Goal: Task Accomplishment & Management: Complete application form

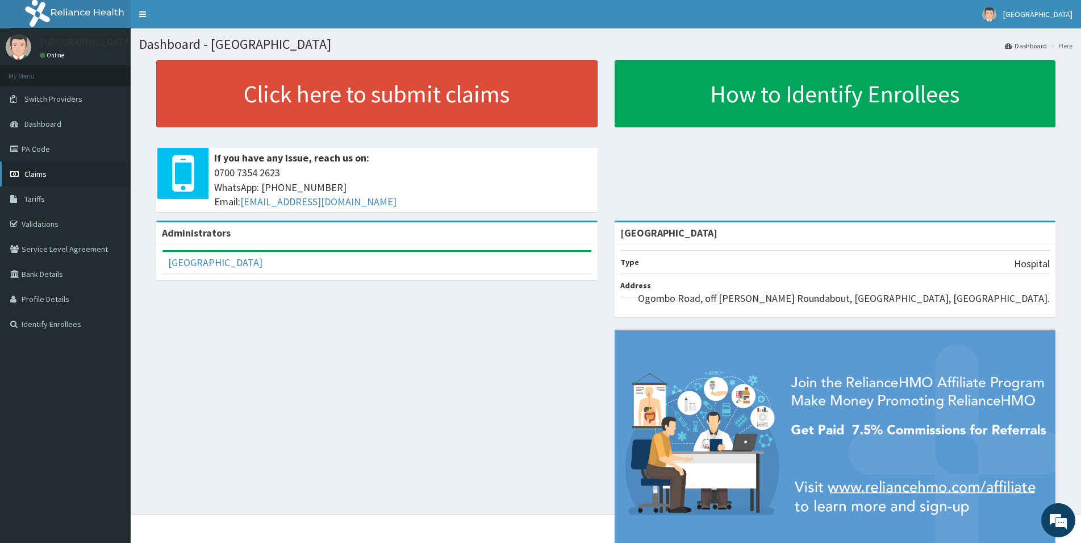
click at [22, 169] on link "Claims" at bounding box center [65, 173] width 131 height 25
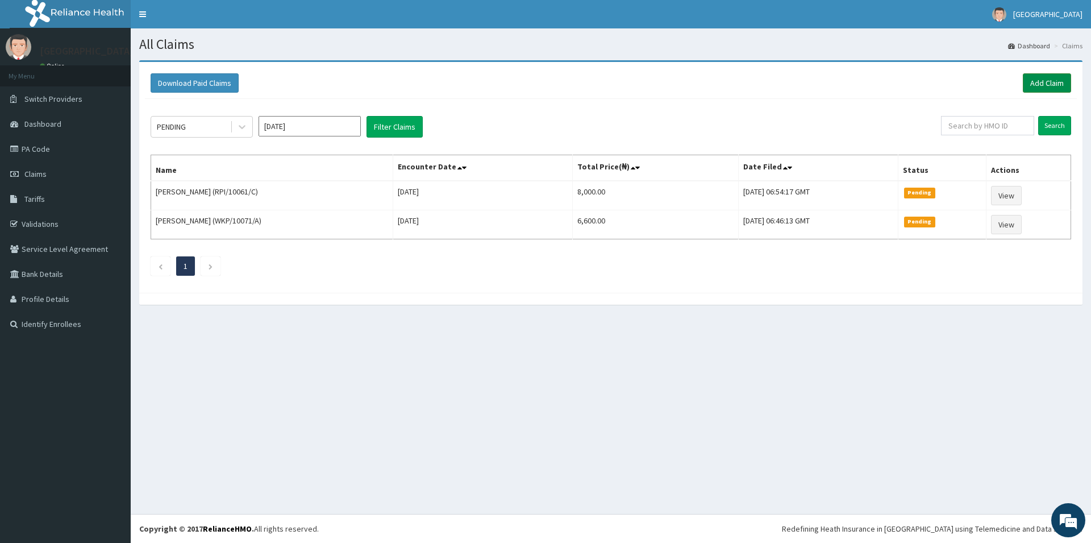
click at [1044, 80] on link "Add Claim" at bounding box center [1047, 82] width 48 height 19
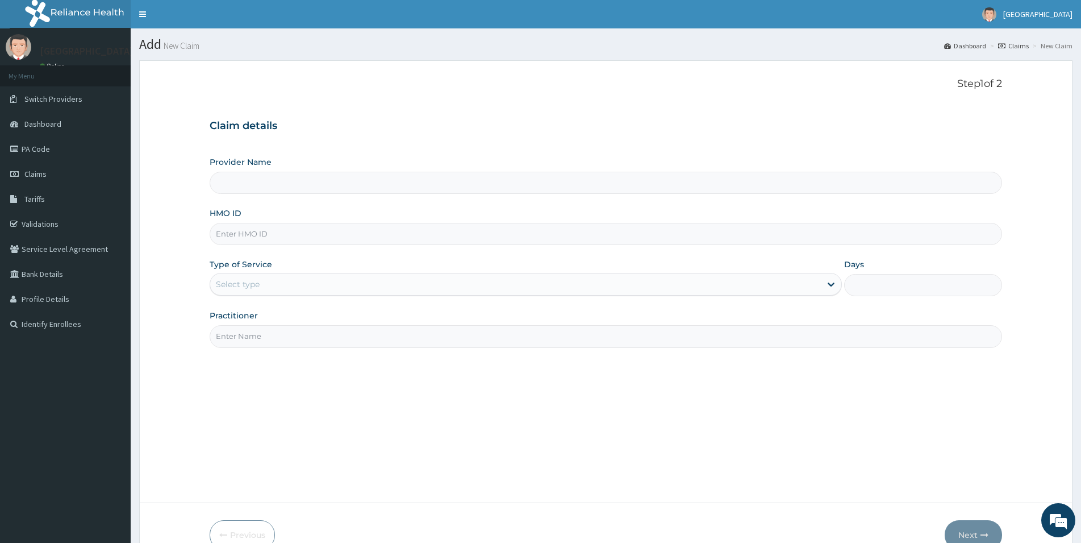
type input "[GEOGRAPHIC_DATA]"
click at [228, 184] on input "[GEOGRAPHIC_DATA]" at bounding box center [606, 183] width 793 height 22
click at [315, 181] on input "[GEOGRAPHIC_DATA]" at bounding box center [606, 183] width 793 height 22
click at [231, 235] on input "HMO ID" at bounding box center [606, 234] width 793 height 22
type input "PMT/10036/A"
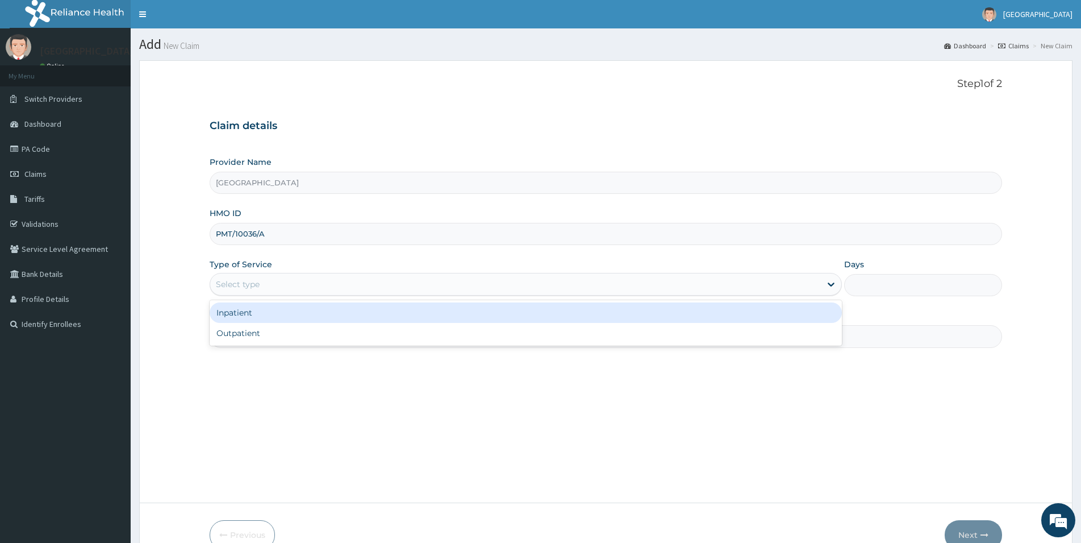
click at [247, 279] on div "Select type" at bounding box center [238, 283] width 44 height 11
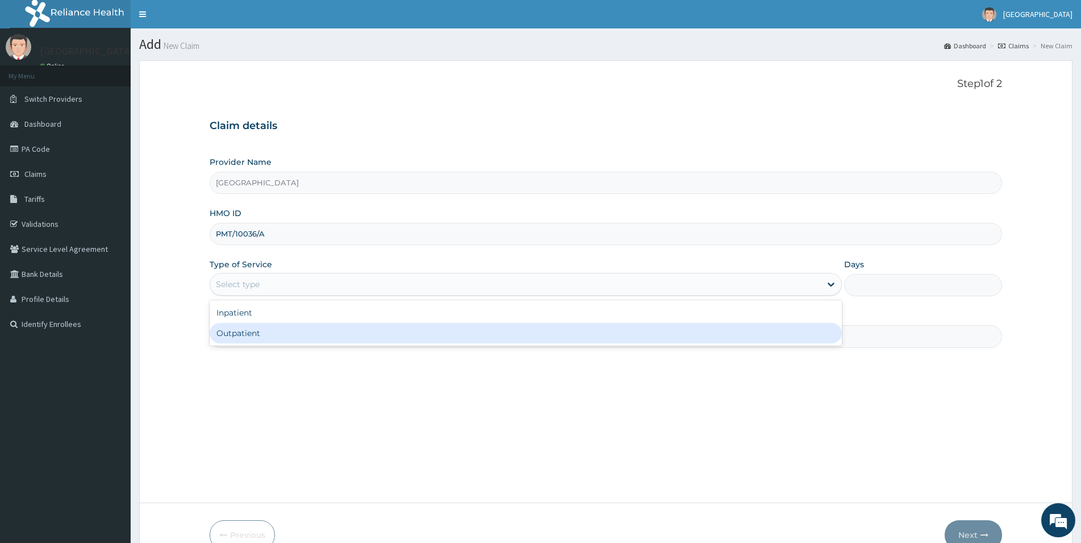
click at [240, 338] on div "Outpatient" at bounding box center [526, 333] width 632 height 20
type input "1"
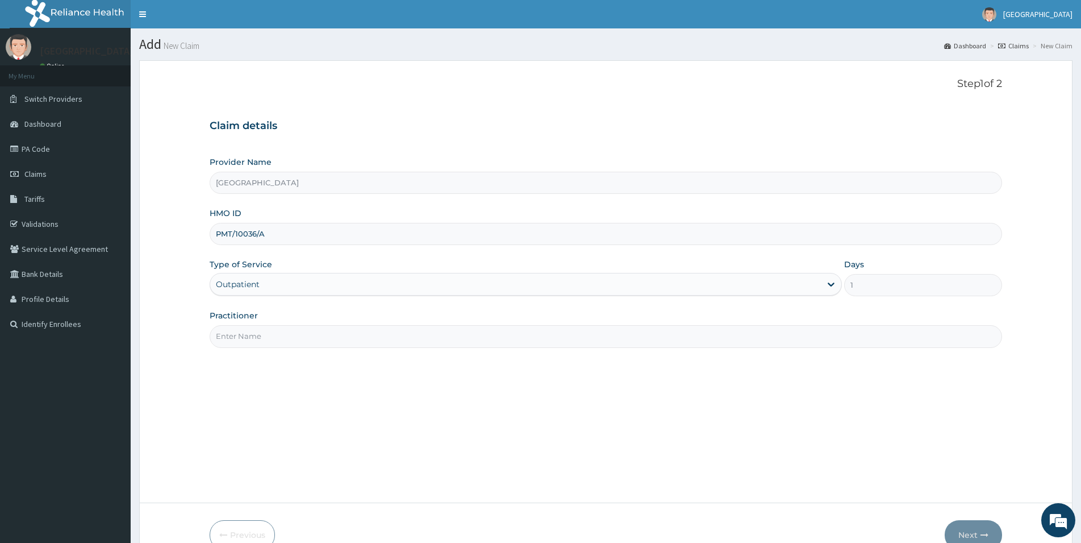
click at [296, 335] on input "Practitioner" at bounding box center [606, 336] width 793 height 22
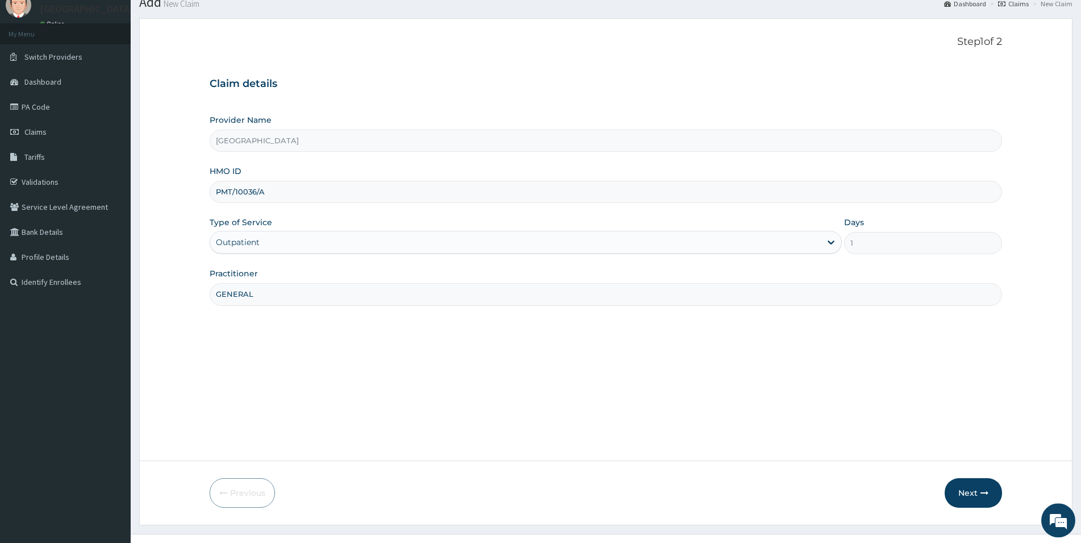
scroll to position [62, 0]
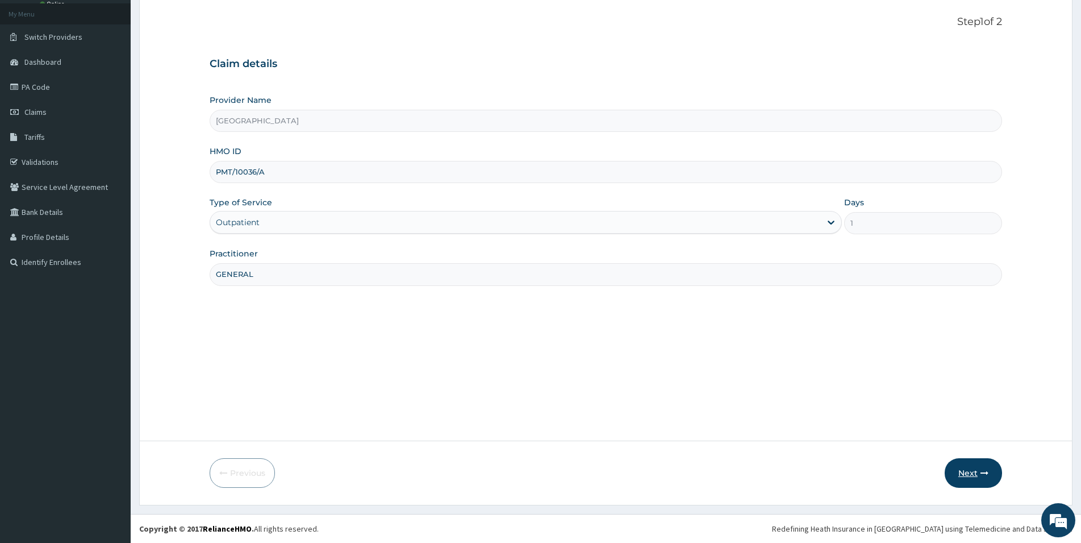
type input "GENERAL"
click at [968, 466] on button "Next" at bounding box center [973, 473] width 57 height 30
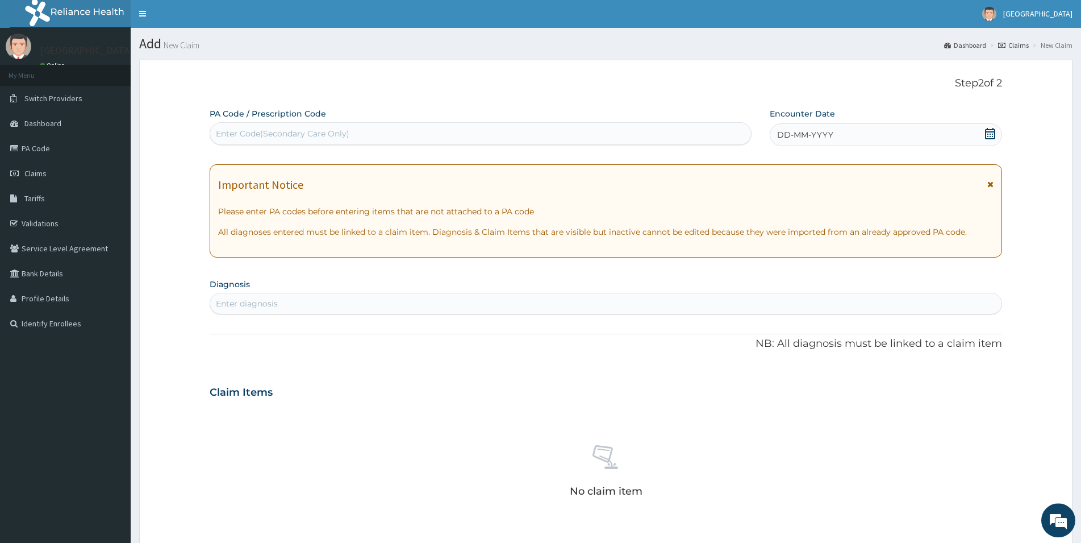
scroll to position [0, 0]
click at [285, 132] on div "Enter Code(Secondary Care Only)" at bounding box center [283, 133] width 134 height 11
type input "PA/1ED302"
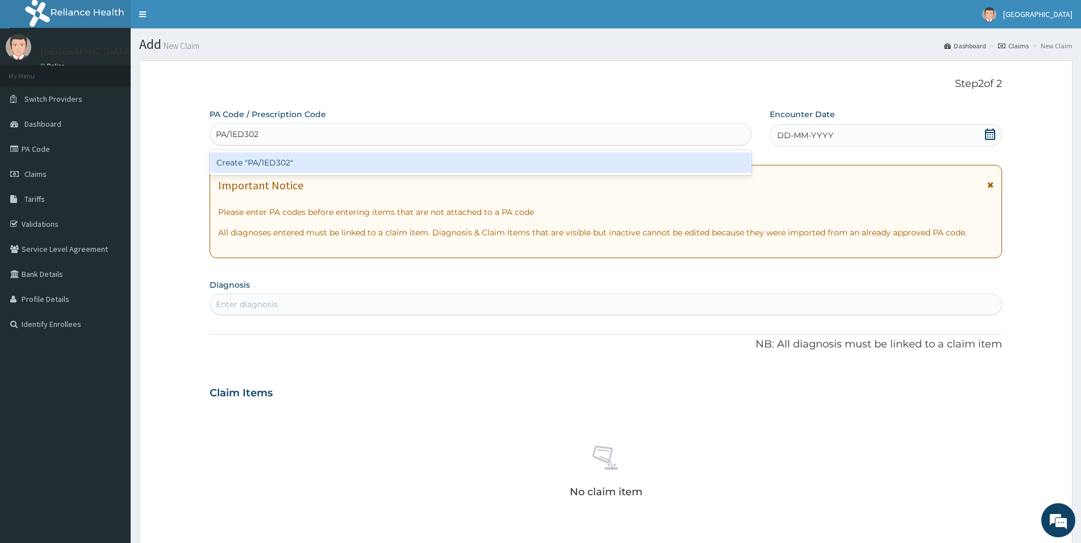
click at [277, 160] on div "Create "PA/1ED302"" at bounding box center [481, 162] width 542 height 20
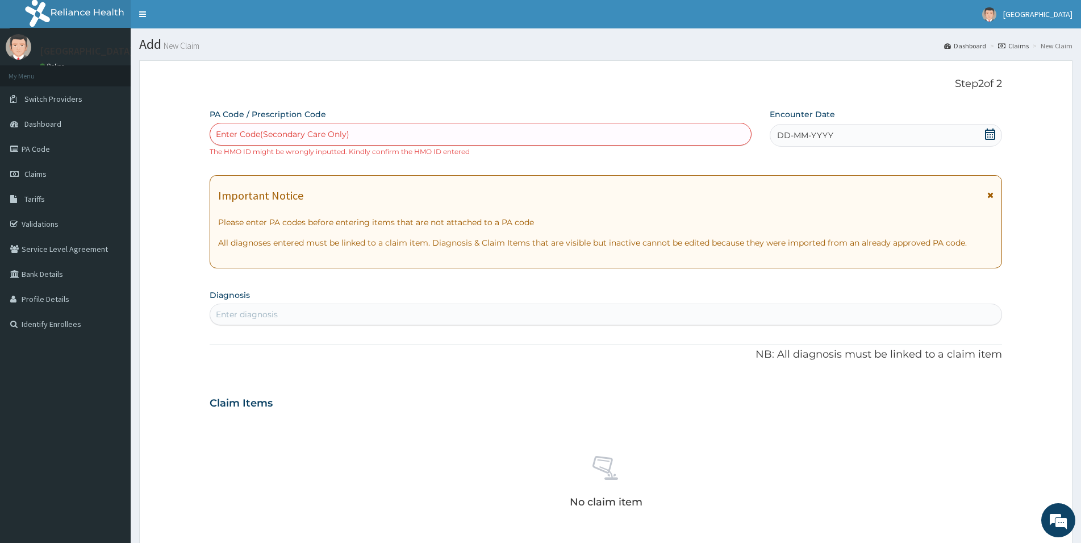
click at [257, 128] on div "Enter Code(Secondary Care Only)" at bounding box center [480, 134] width 541 height 18
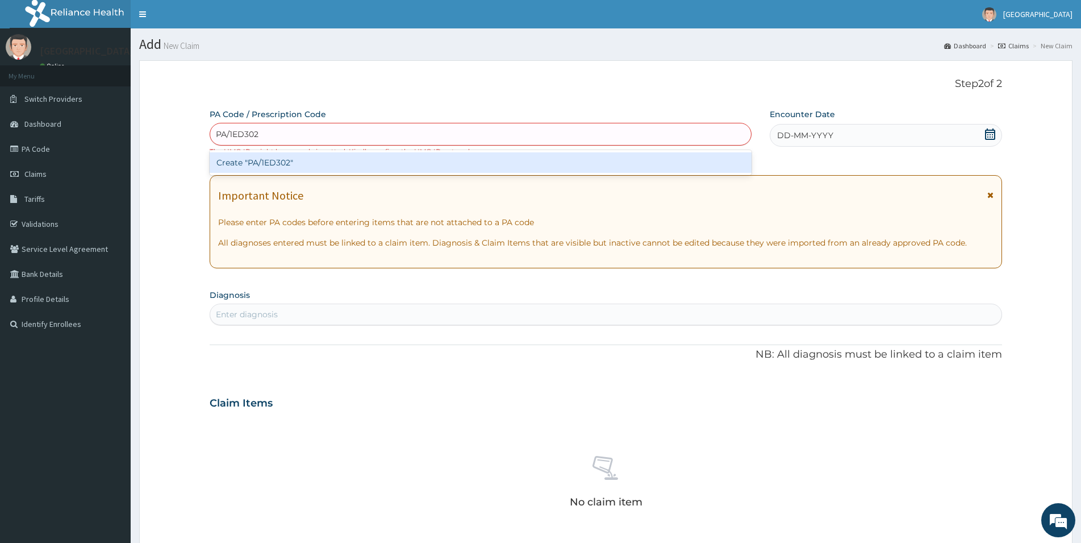
type input "PA/1ED302"
click at [989, 134] on div "PA Code / Prescription Code option Create "PA/1ED302", selected. option Create …" at bounding box center [606, 402] width 793 height 587
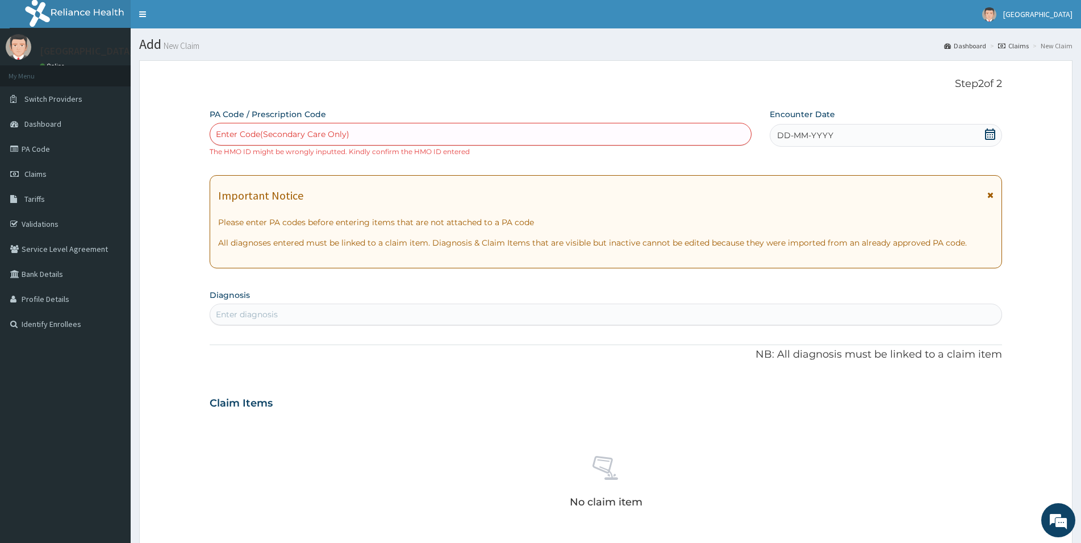
click at [989, 134] on icon at bounding box center [990, 133] width 11 height 11
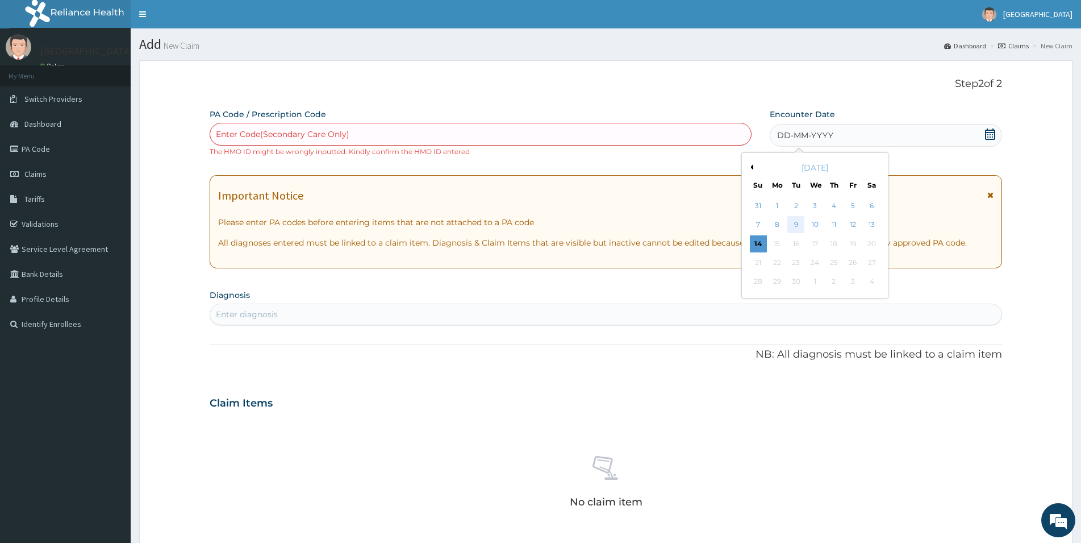
click at [794, 222] on div "9" at bounding box center [796, 224] width 17 height 17
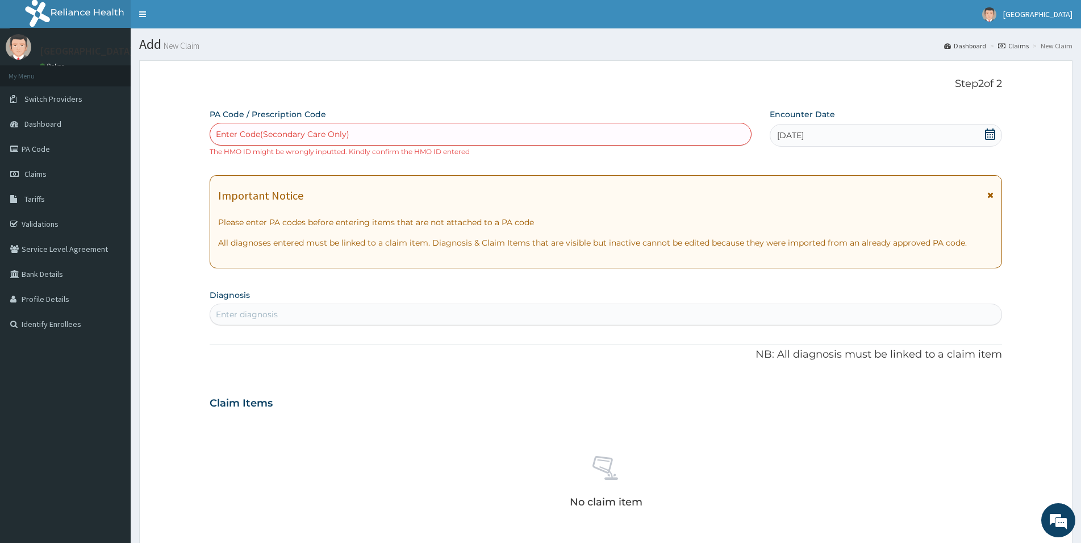
click at [419, 137] on div "Enter Code(Secondary Care Only)" at bounding box center [480, 134] width 541 height 18
type input "PA/752AEE"
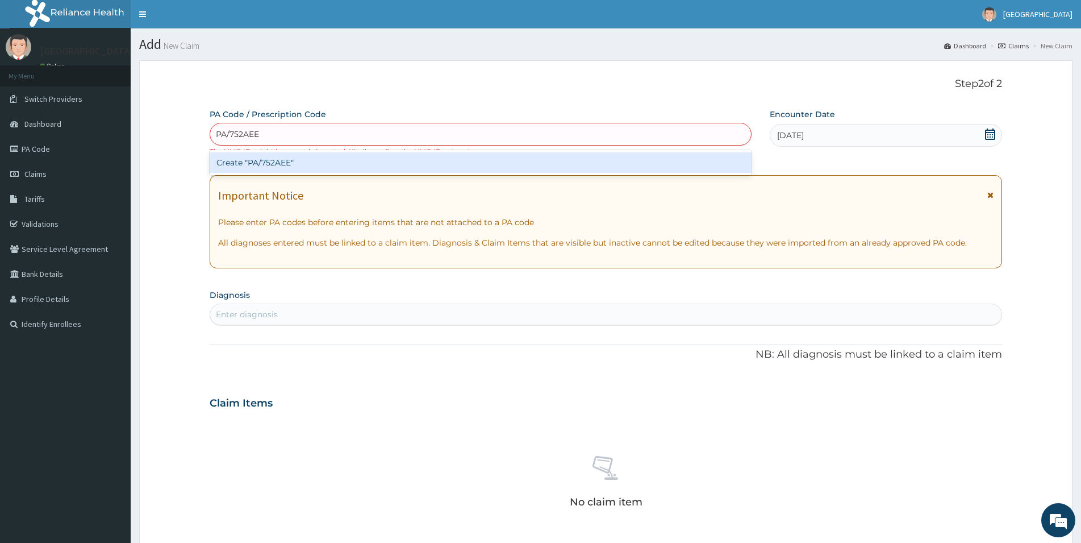
click at [394, 169] on div "Create "PA/752AEE"" at bounding box center [481, 162] width 542 height 20
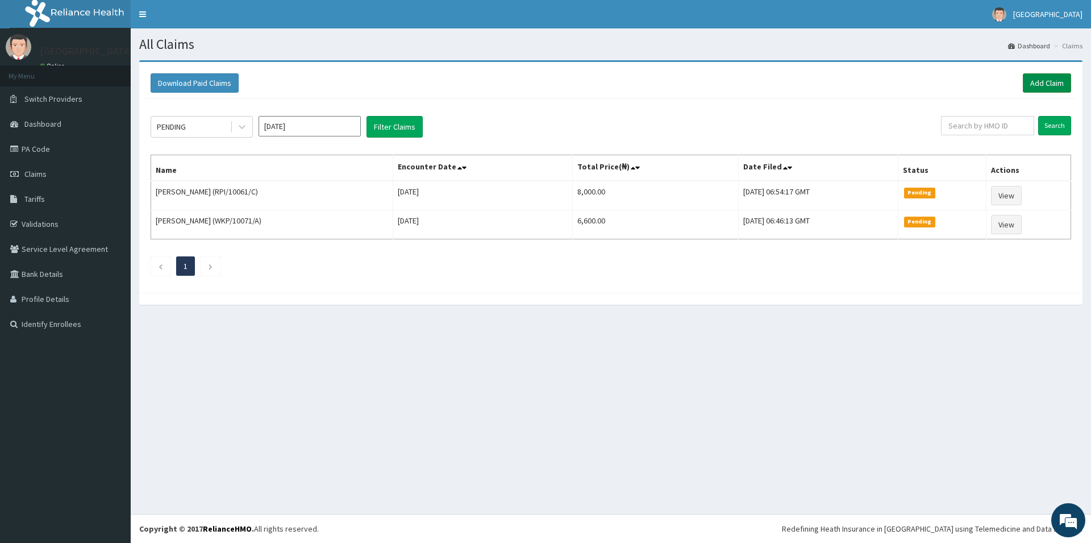
click at [1047, 76] on link "Add Claim" at bounding box center [1047, 82] width 48 height 19
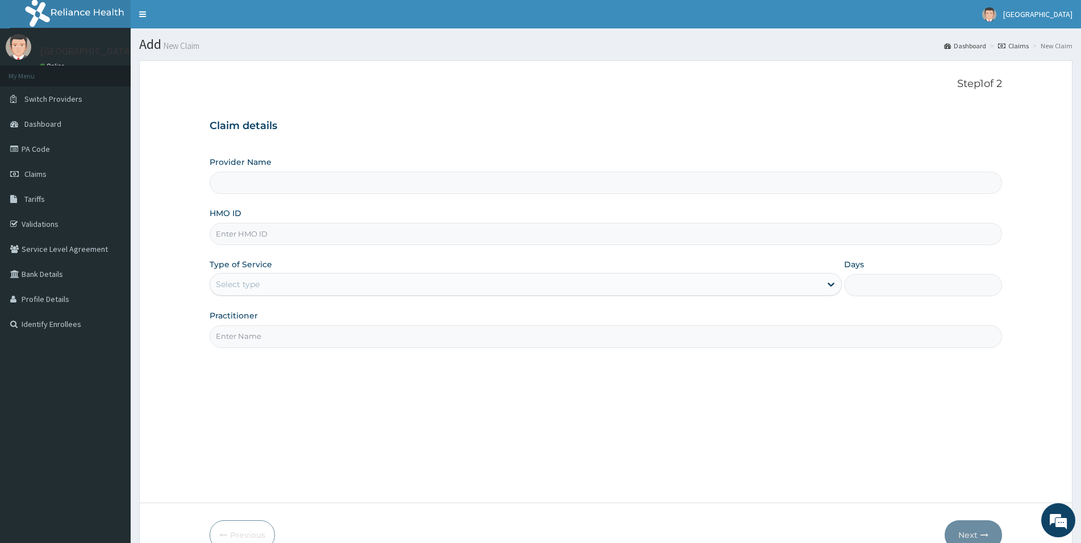
type input "[GEOGRAPHIC_DATA]"
click at [226, 240] on input "HMO ID" at bounding box center [606, 234] width 793 height 22
type input "PME/10036/A"
click at [242, 284] on div "Select type" at bounding box center [238, 283] width 44 height 11
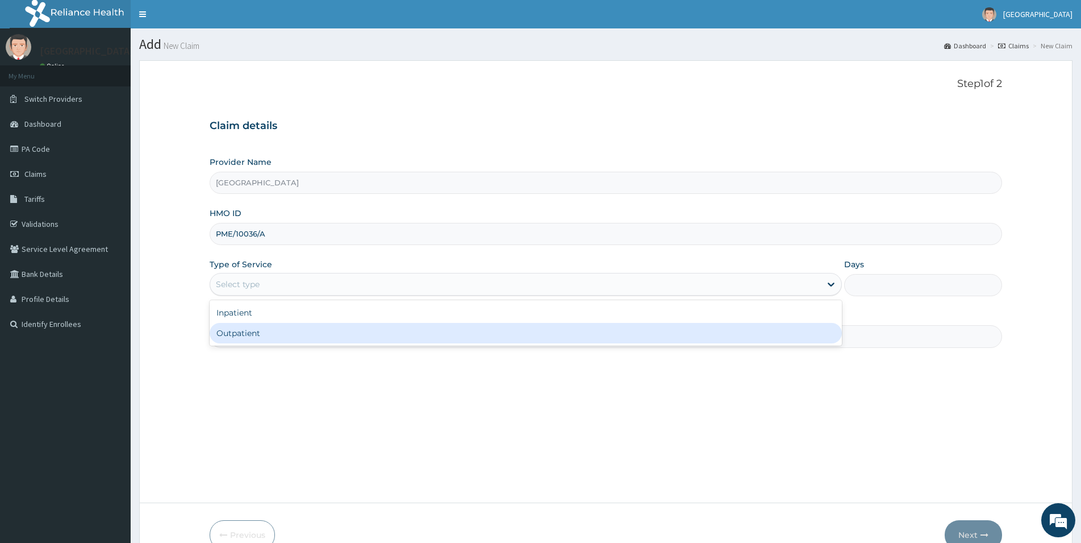
click at [241, 331] on div "Outpatient" at bounding box center [526, 333] width 632 height 20
type input "1"
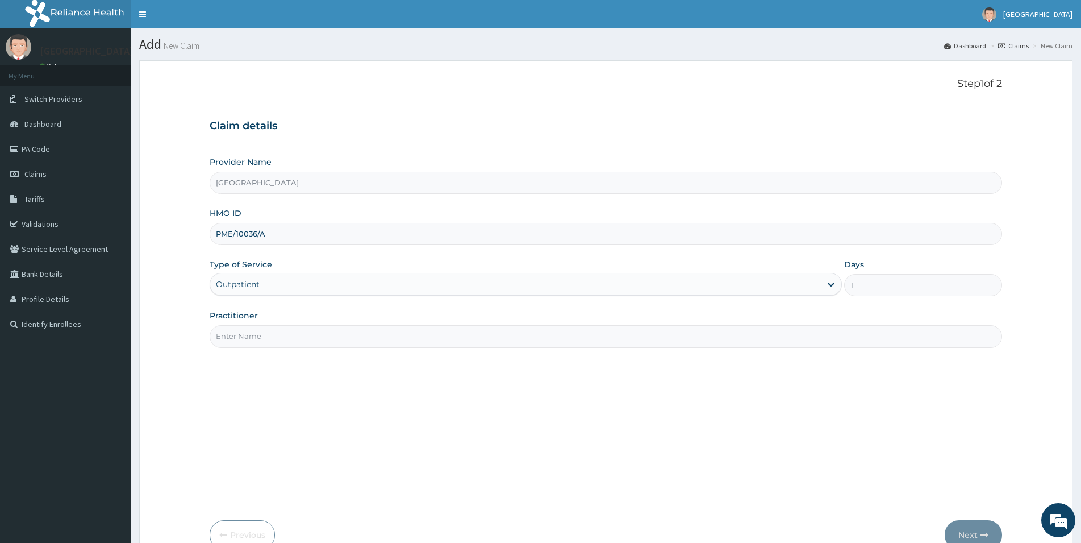
click at [282, 315] on div "Practitioner" at bounding box center [606, 329] width 793 height 38
click at [277, 338] on input "Practitioner" at bounding box center [606, 336] width 793 height 22
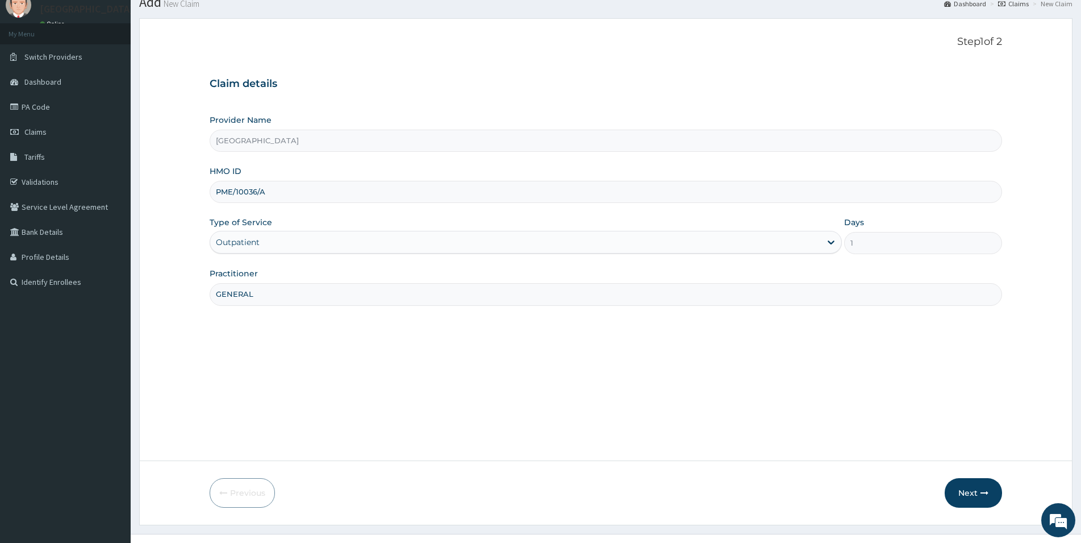
scroll to position [62, 0]
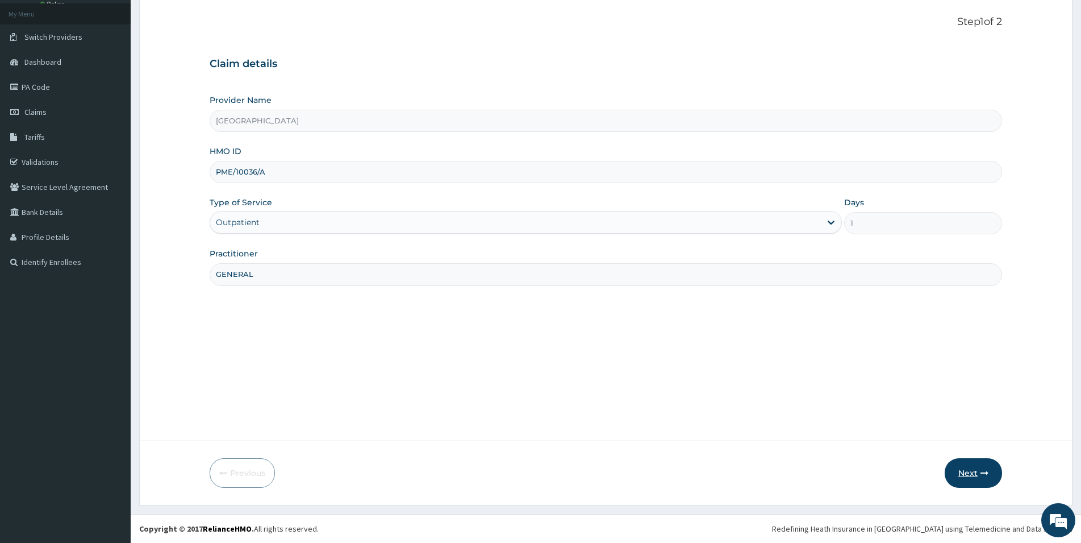
type input "GENERAL"
click at [966, 478] on button "Next" at bounding box center [973, 473] width 57 height 30
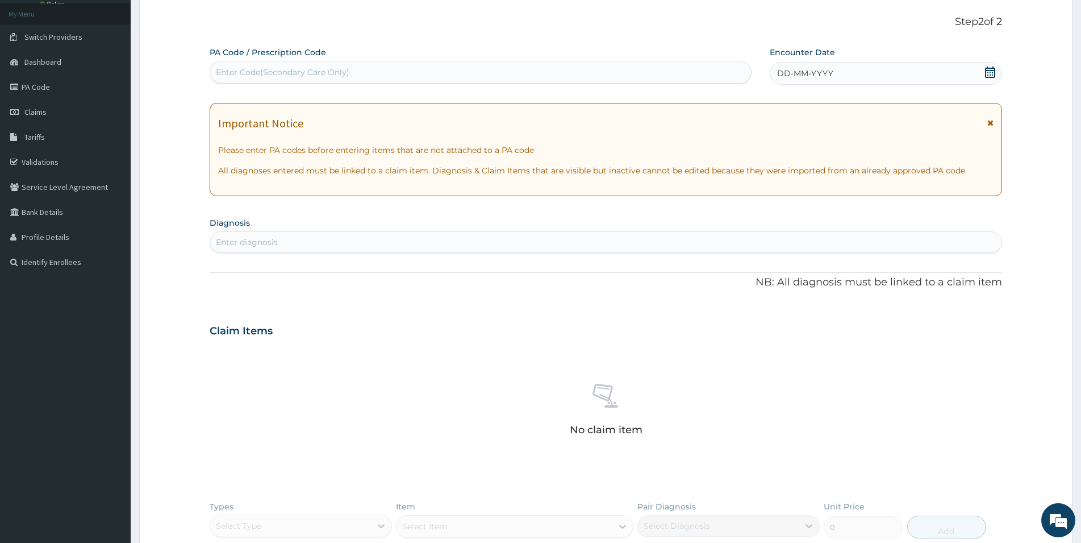
click at [241, 66] on div "Enter Code(Secondary Care Only)" at bounding box center [480, 72] width 541 height 18
type input "PA/1ED302"
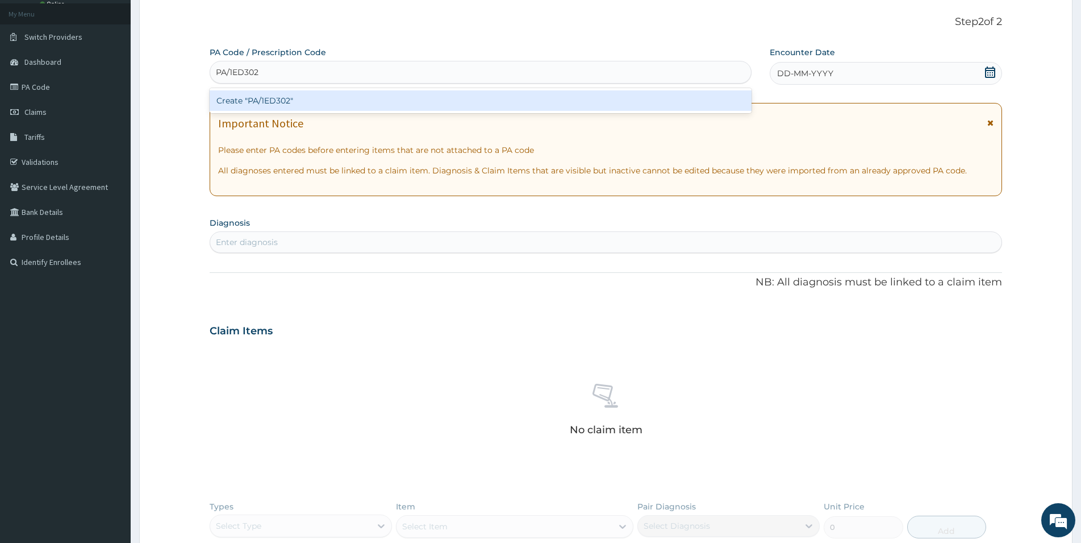
click at [244, 102] on div "Create "PA/1ED302"" at bounding box center [481, 100] width 542 height 20
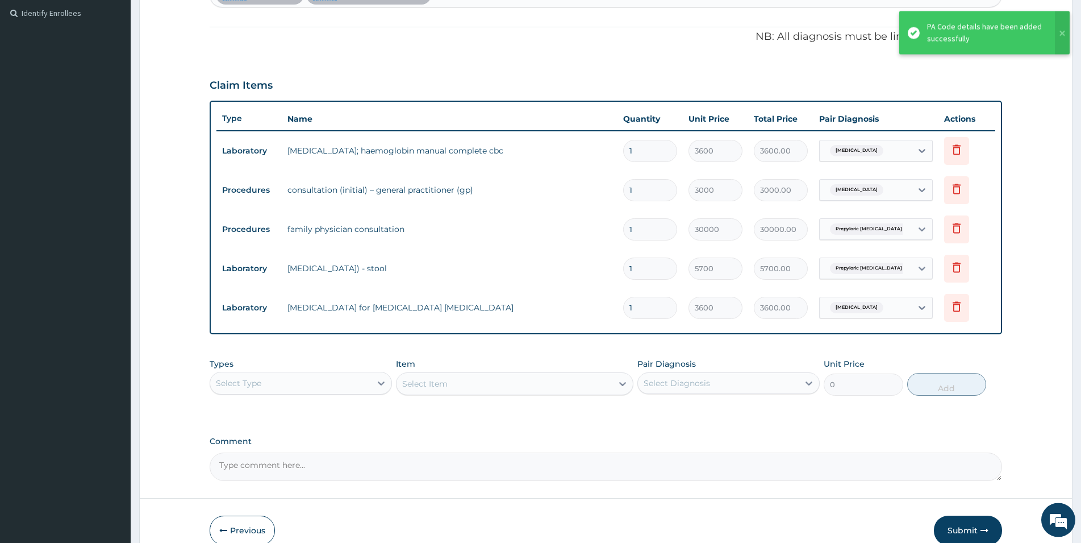
scroll to position [289, 0]
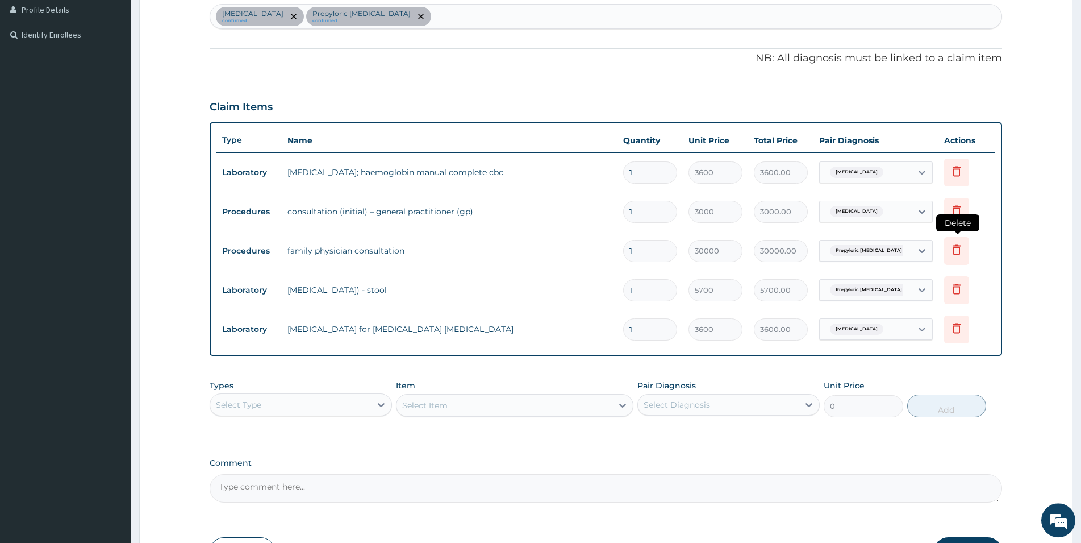
click at [958, 247] on icon at bounding box center [957, 249] width 8 height 10
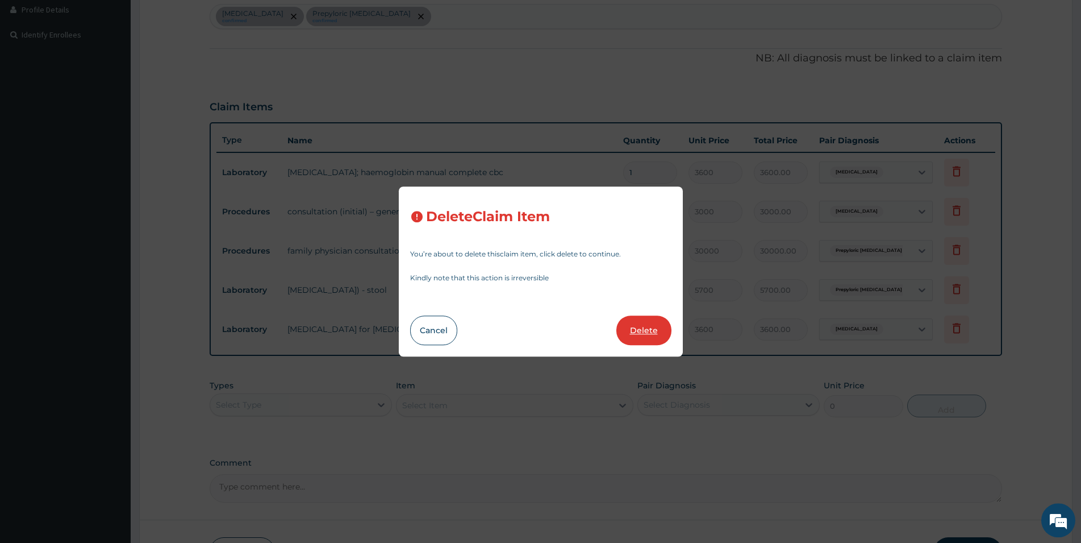
click at [640, 326] on button "Delete" at bounding box center [643, 330] width 55 height 30
click at [640, 326] on div "PA Code / Prescription Code PA/1ED302 Encounter Date 09-09-2025 Important Notic…" at bounding box center [606, 160] width 793 height 683
type input "5700"
type input "5700.00"
type input "3600"
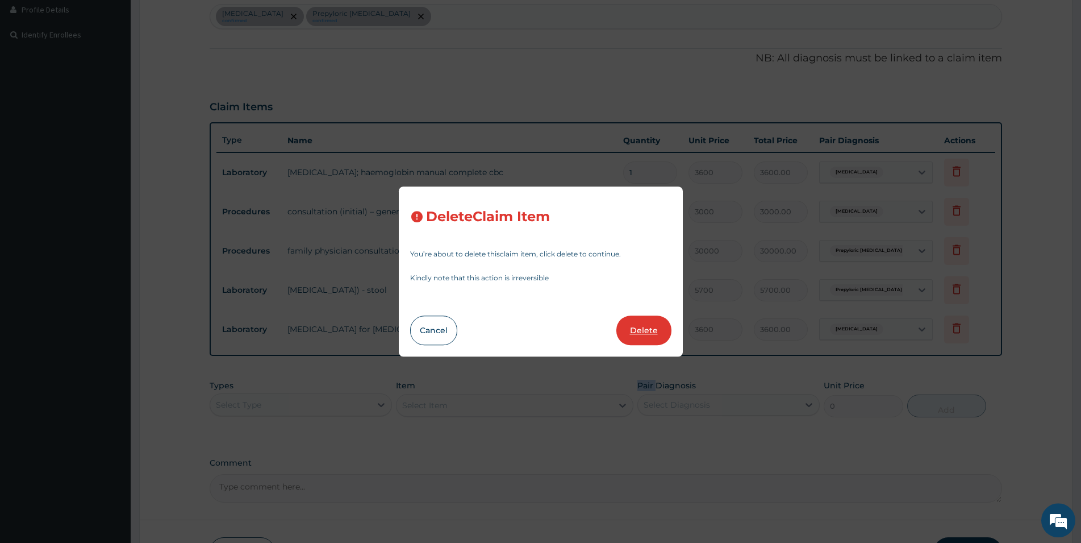
type input "3600.00"
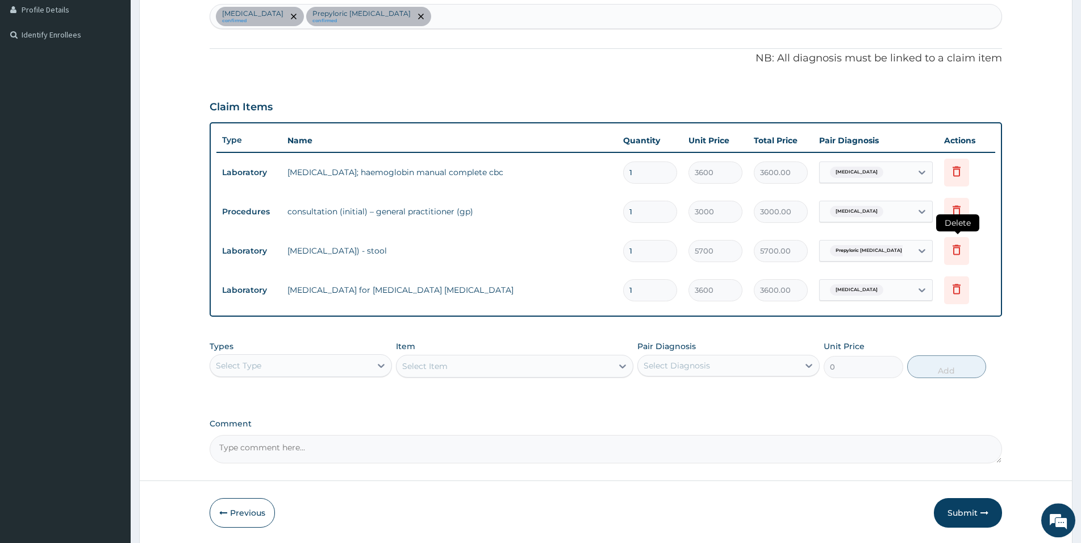
click at [959, 251] on icon at bounding box center [957, 250] width 14 height 14
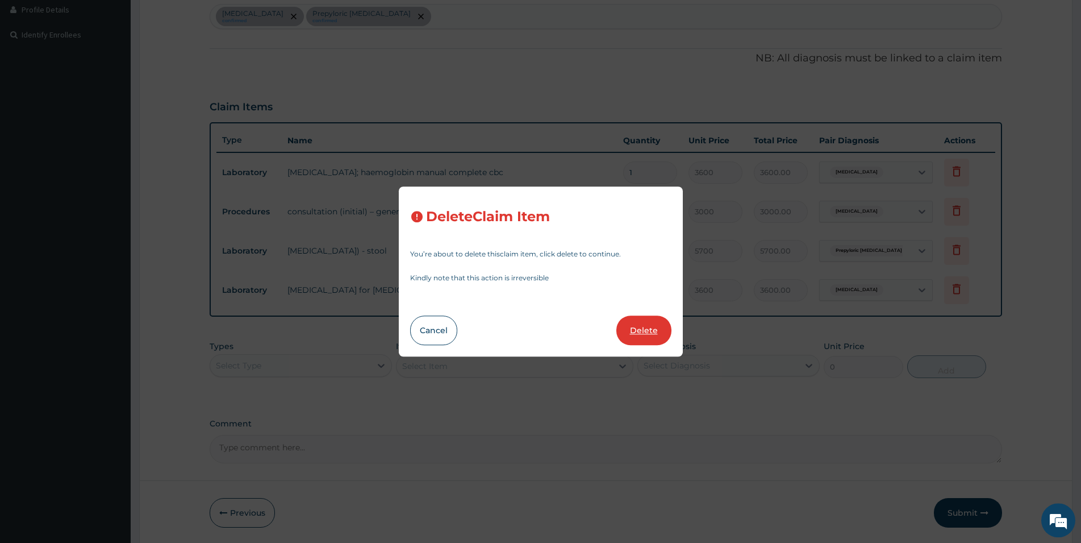
click at [646, 333] on button "Delete" at bounding box center [643, 330] width 55 height 30
type input "3600"
type input "3600.00"
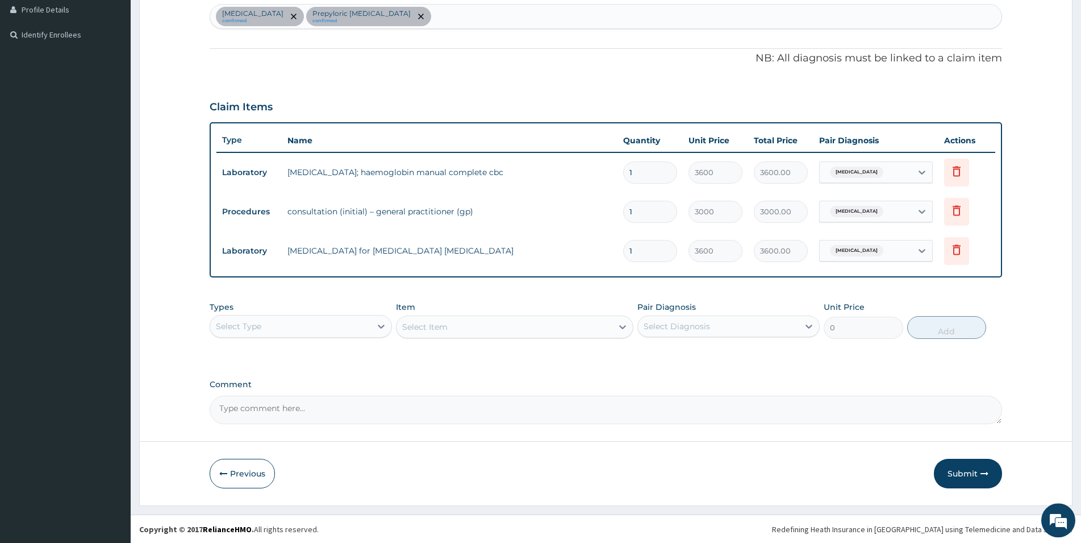
scroll to position [57, 0]
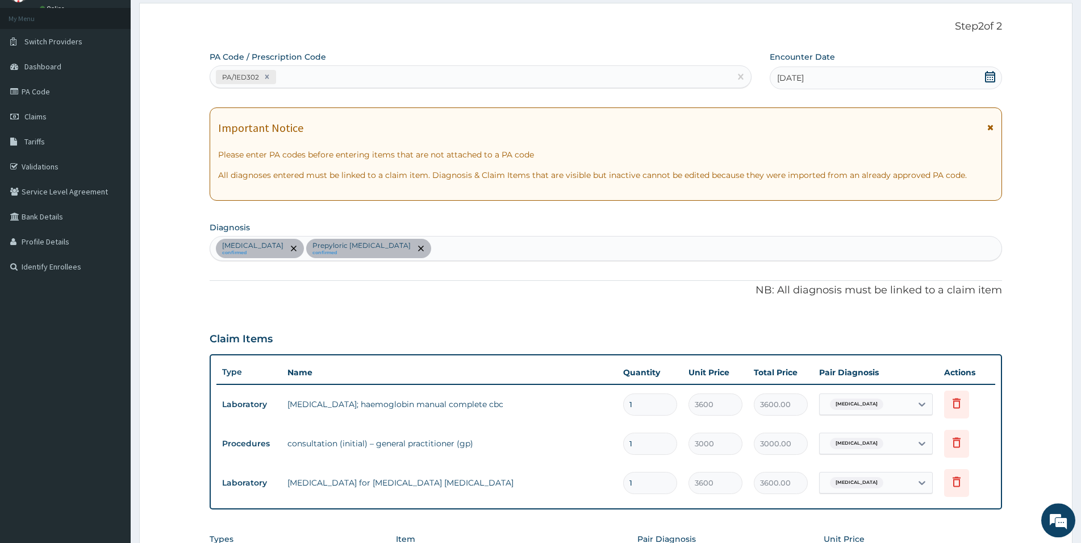
click at [286, 76] on div "PA/1ED302" at bounding box center [470, 77] width 520 height 19
type input "PA/752AEE"
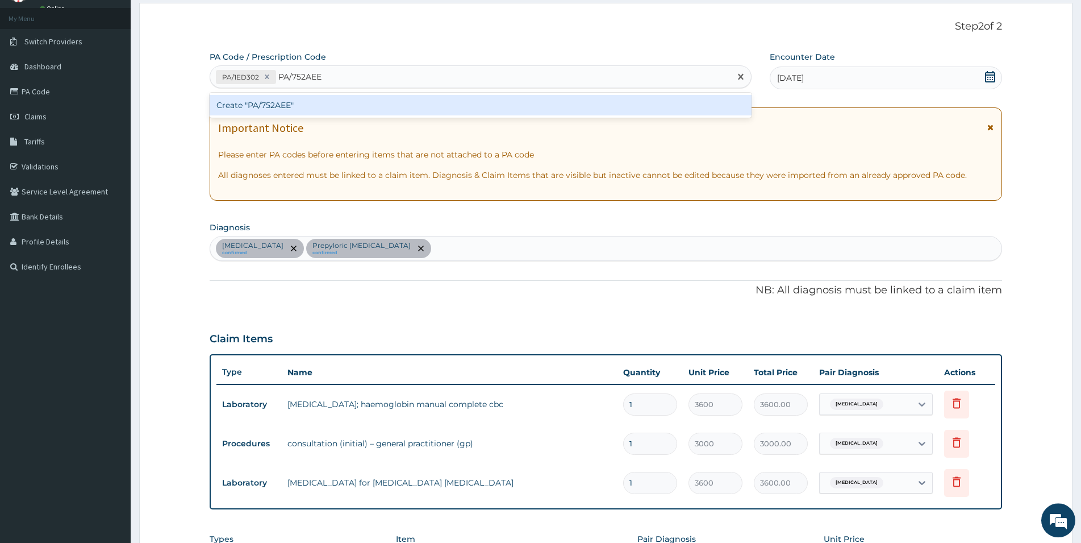
click at [285, 104] on div "Create "PA/752AEE"" at bounding box center [481, 105] width 542 height 20
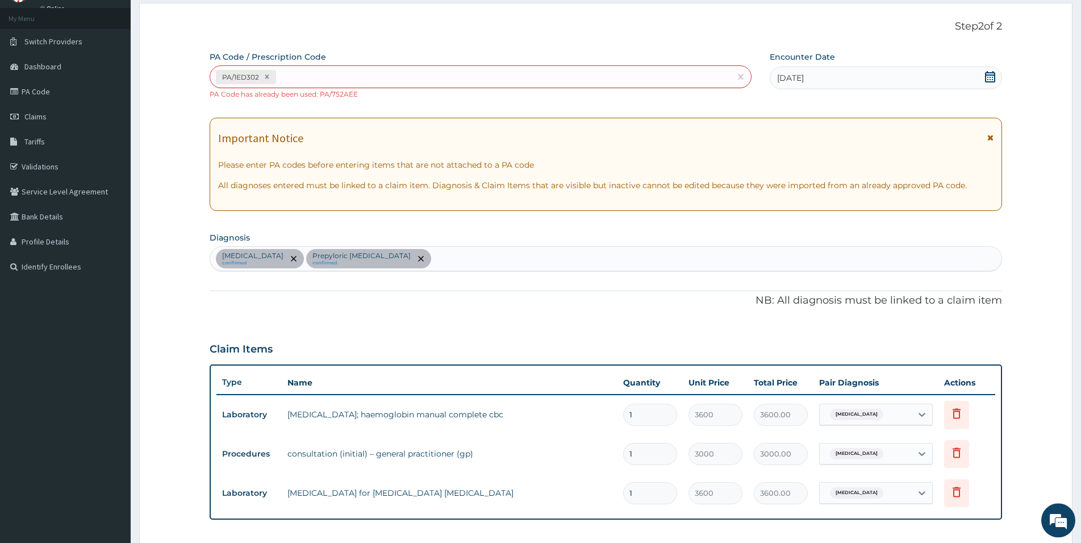
scroll to position [0, 0]
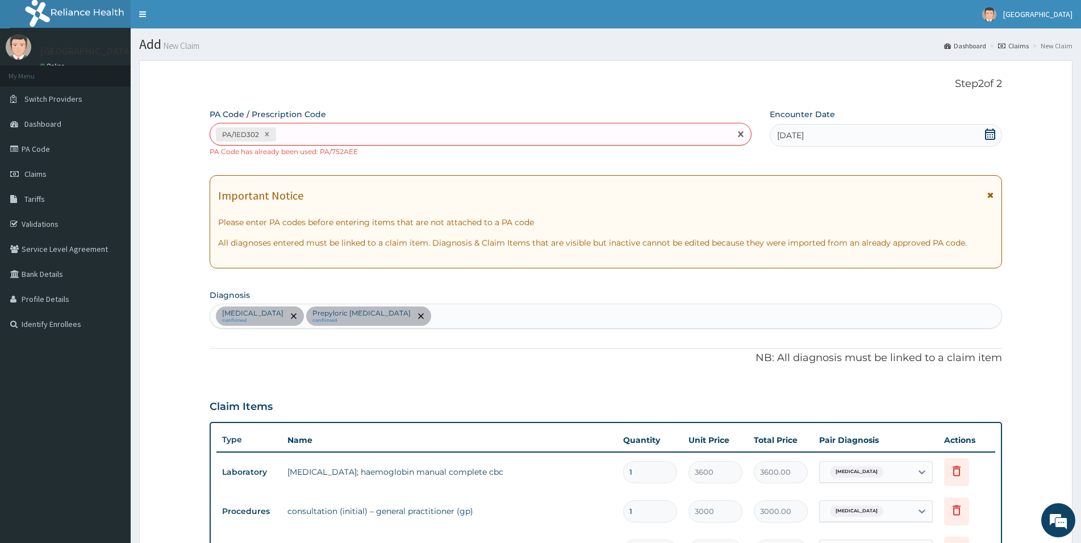
click at [289, 138] on div "PA/1ED302" at bounding box center [470, 134] width 520 height 19
type input "PA/A6C78B"
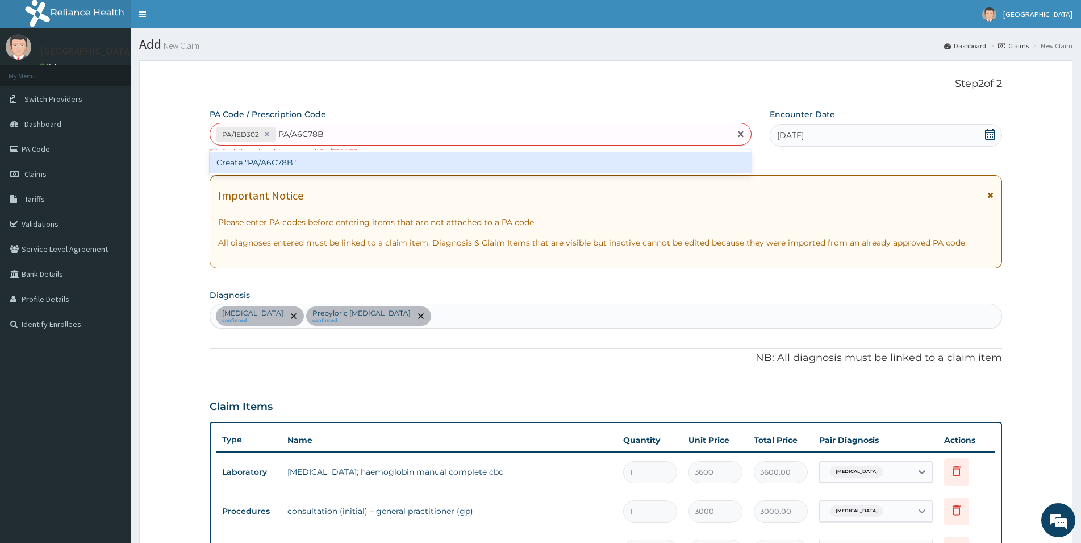
click at [318, 161] on div "Create "PA/A6C78B"" at bounding box center [481, 162] width 542 height 20
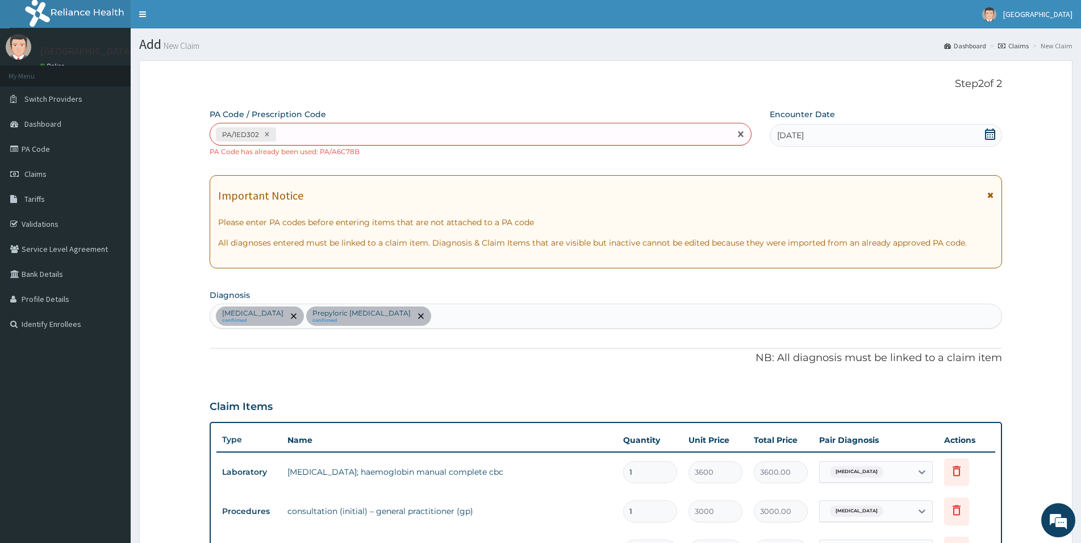
click at [290, 132] on div "PA/1ED302" at bounding box center [470, 134] width 520 height 19
type input "PA/"
click at [57, 175] on link "Claims" at bounding box center [65, 173] width 131 height 25
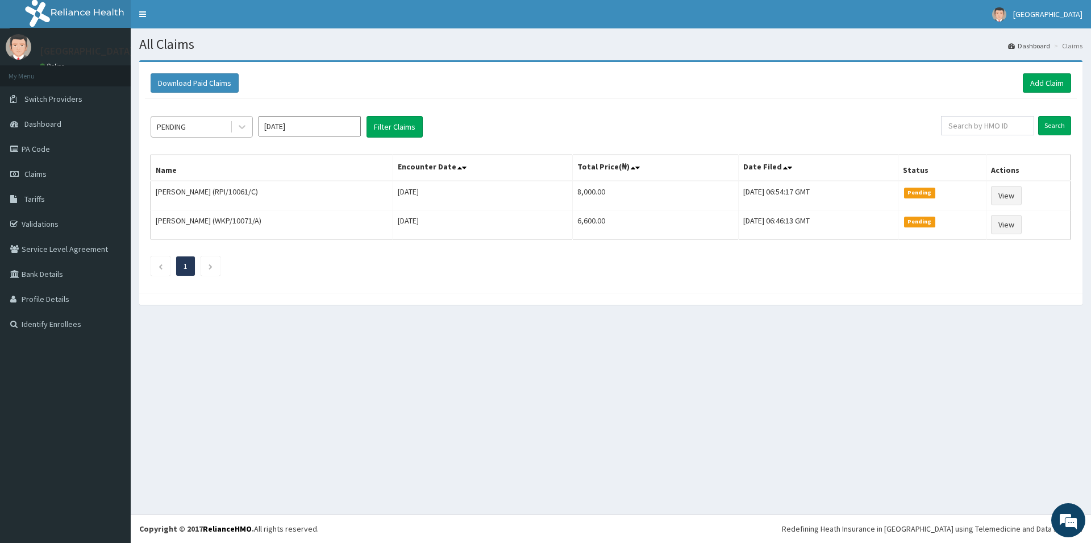
click at [212, 128] on div "PENDING" at bounding box center [190, 127] width 79 height 18
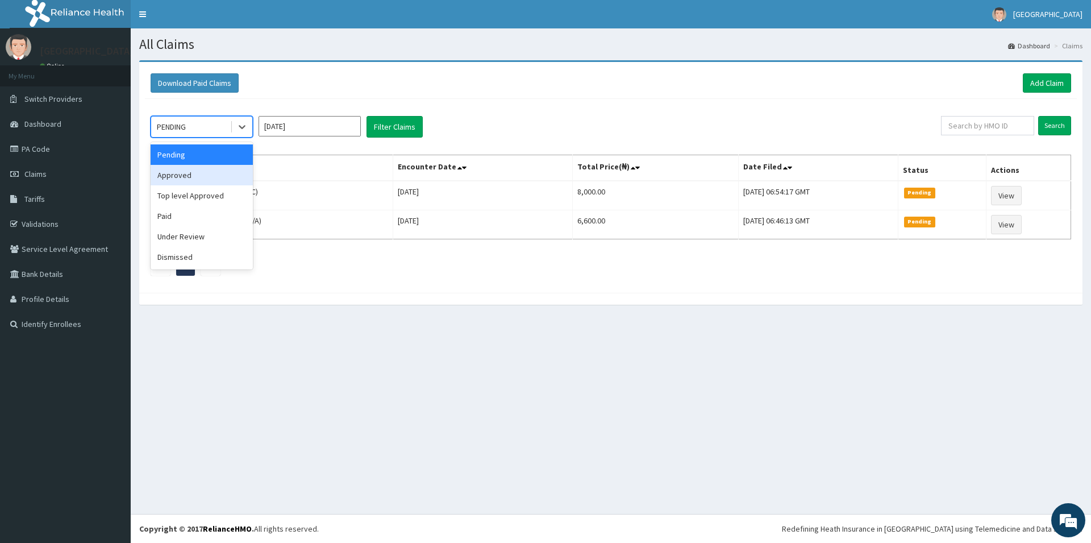
click at [211, 173] on div "Approved" at bounding box center [202, 175] width 102 height 20
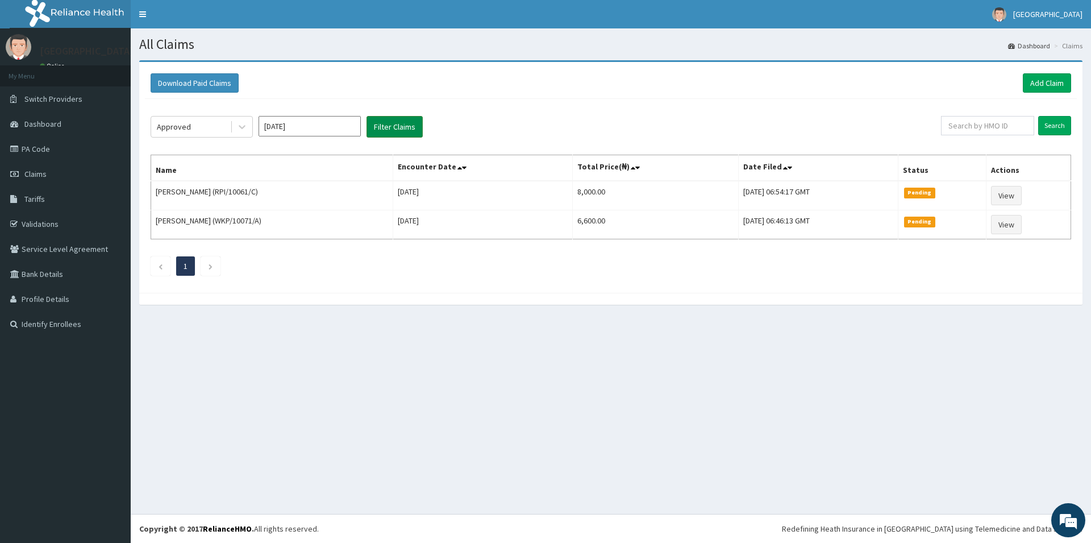
click at [408, 136] on button "Filter Claims" at bounding box center [394, 127] width 56 height 22
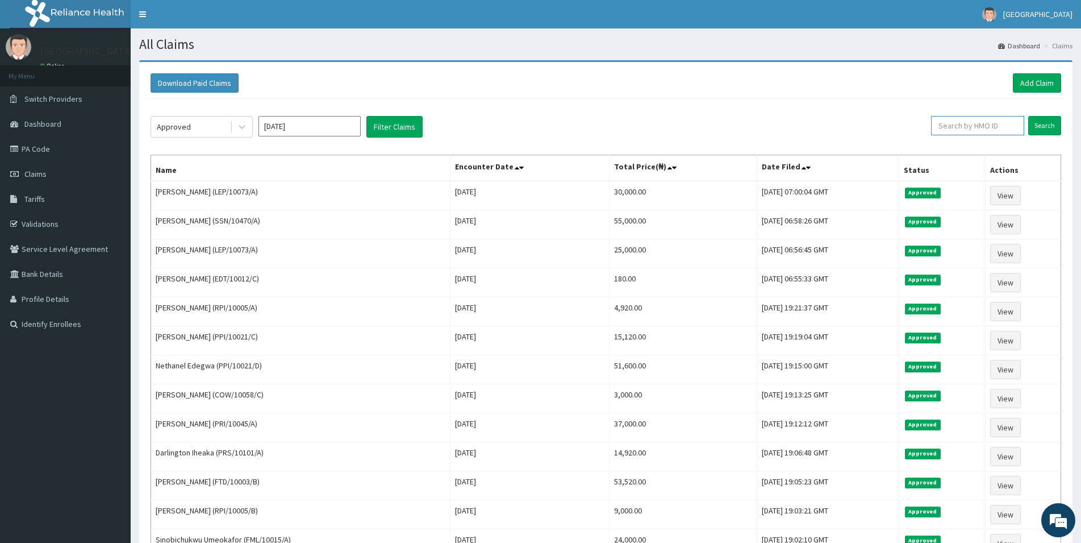
click at [953, 120] on input "text" at bounding box center [977, 125] width 93 height 19
type input "PME/10036/A"
click at [1051, 125] on input "Search" at bounding box center [1044, 125] width 33 height 19
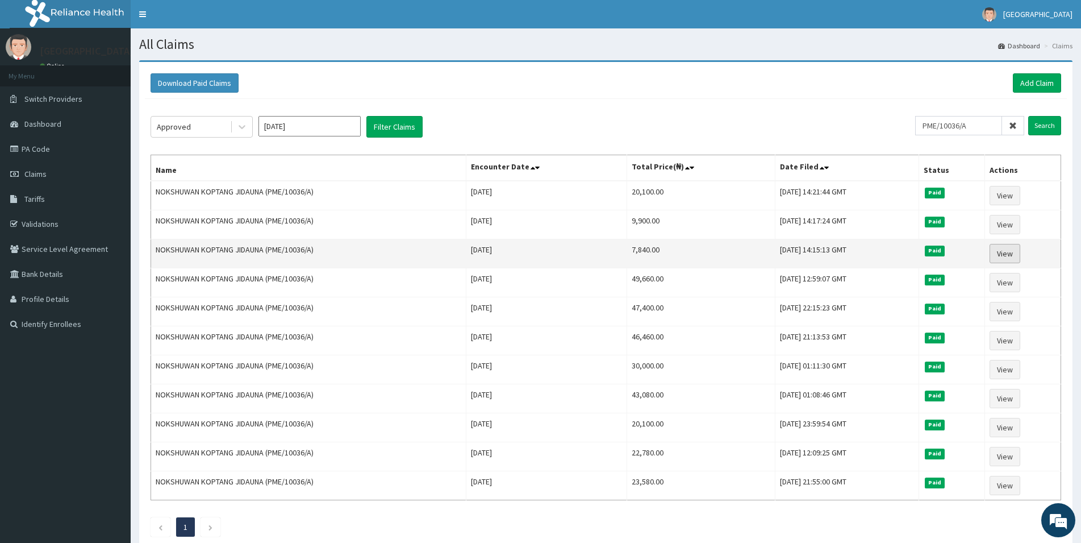
click at [1007, 251] on link "View" at bounding box center [1005, 253] width 31 height 19
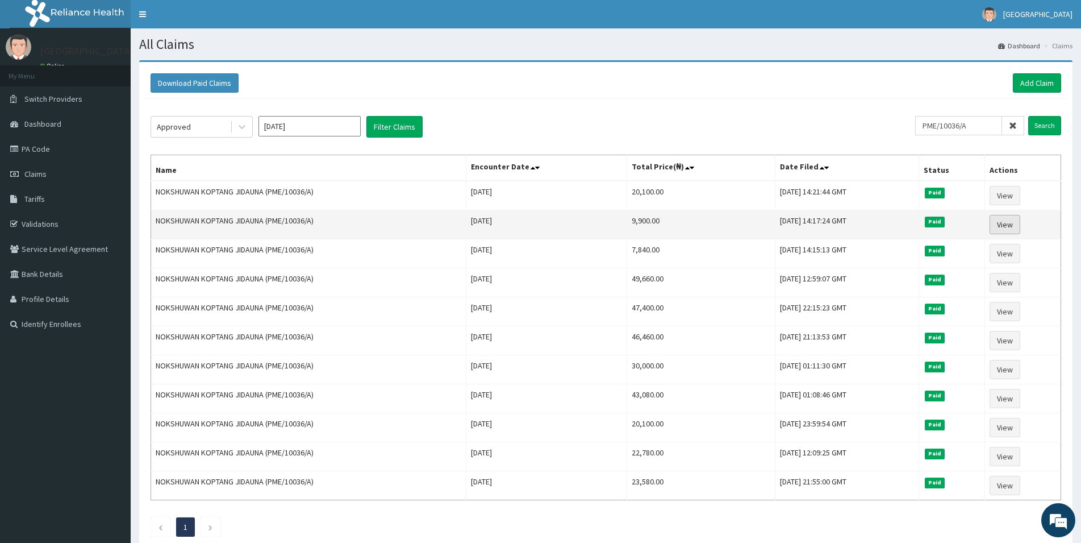
click at [1007, 220] on link "View" at bounding box center [1005, 224] width 31 height 19
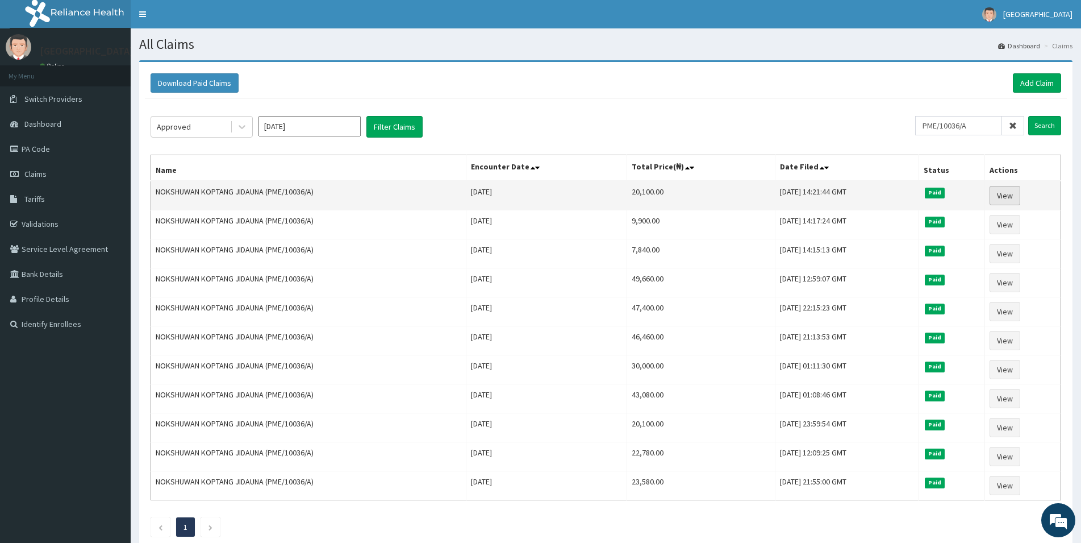
click at [1014, 198] on link "View" at bounding box center [1005, 195] width 31 height 19
